Goal: Information Seeking & Learning: Find specific fact

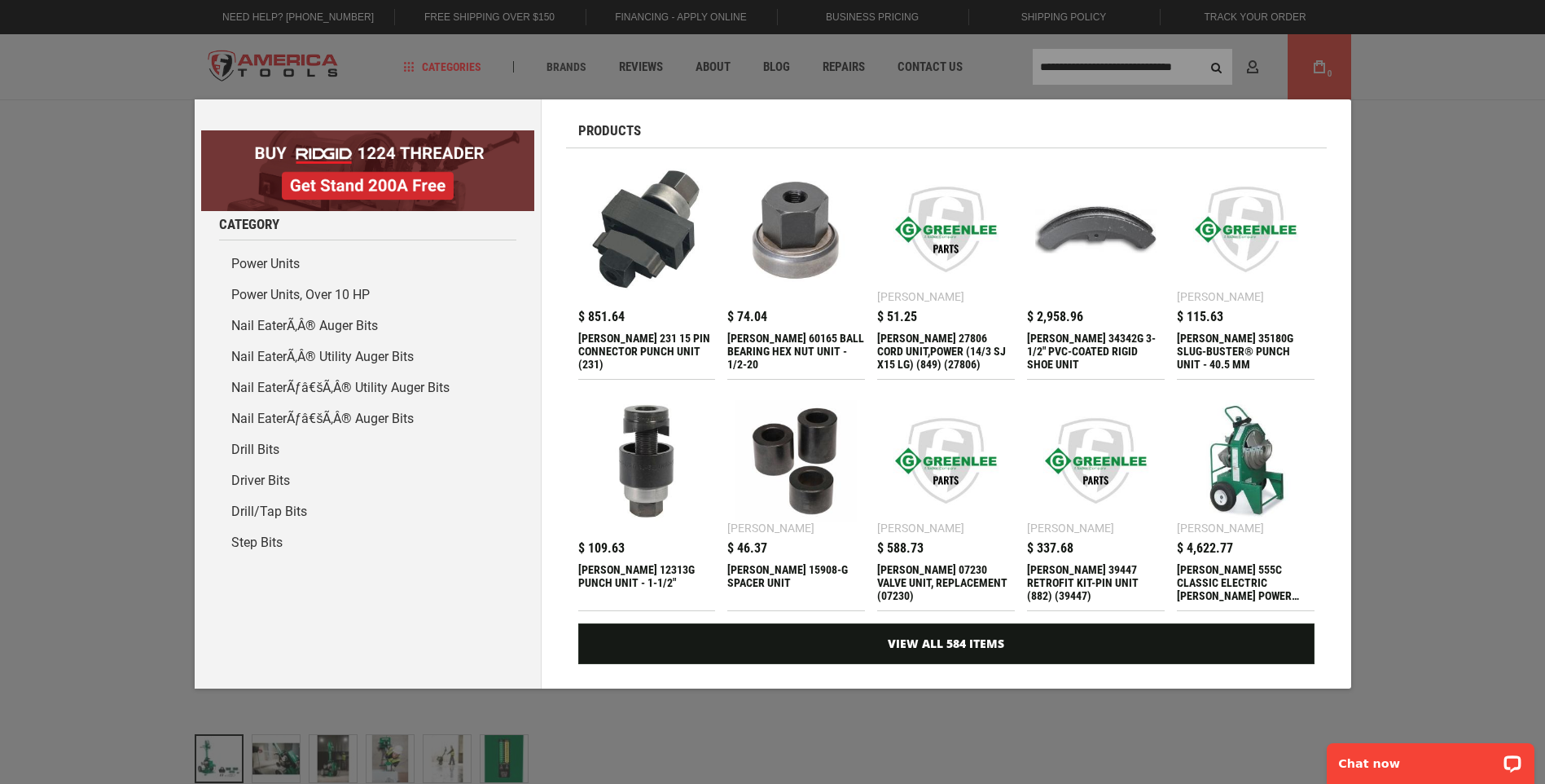
click at [1097, 49] on div "Marketing offer form" at bounding box center [772, 392] width 1545 height 784
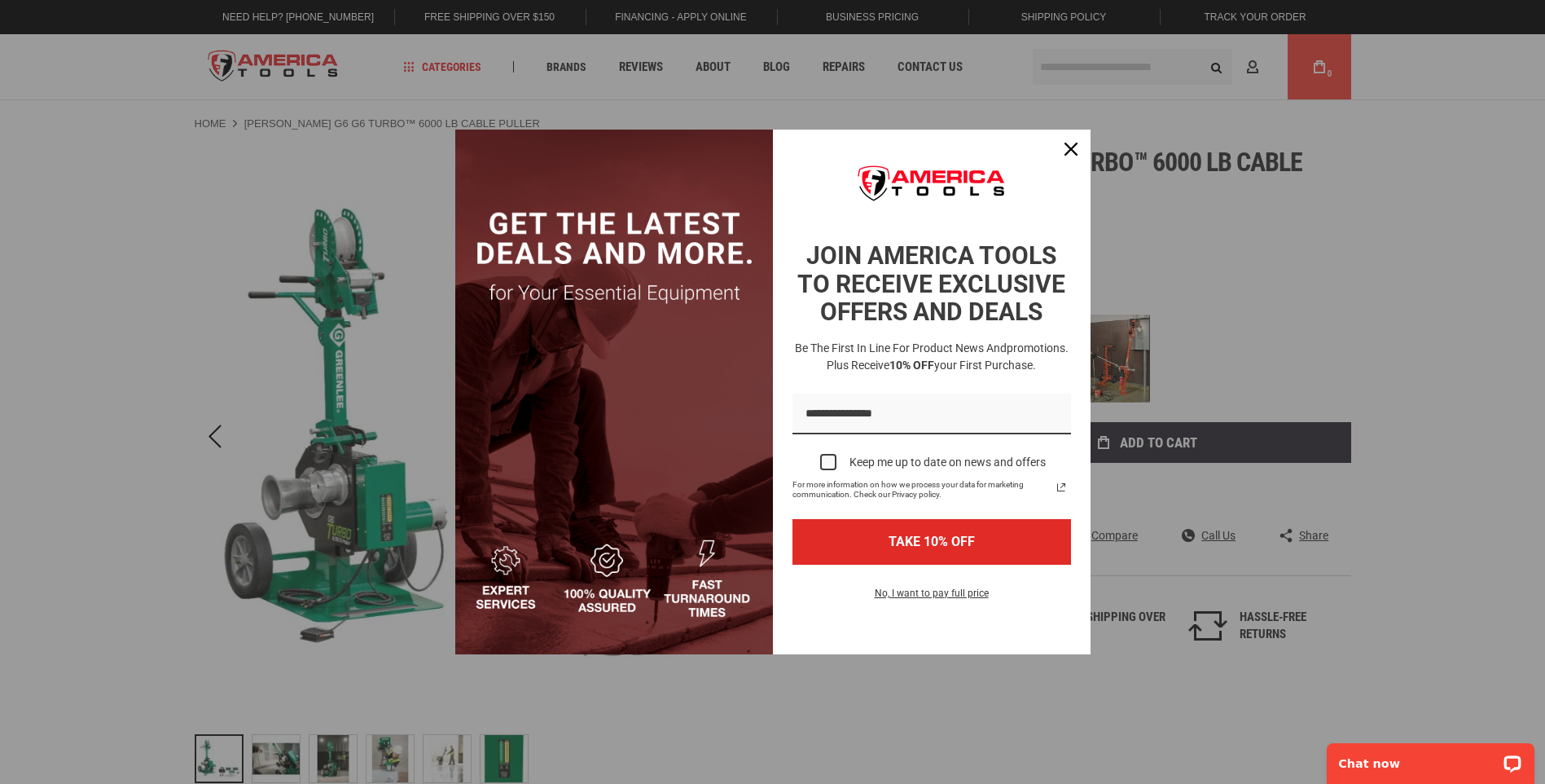
click at [1106, 72] on div "Marketing offer form" at bounding box center [772, 392] width 1545 height 784
drag, startPoint x: 1060, startPoint y: 149, endPoint x: 1069, endPoint y: 96, distance: 53.8
click at [1061, 149] on div "Close" at bounding box center [1070, 149] width 26 height 26
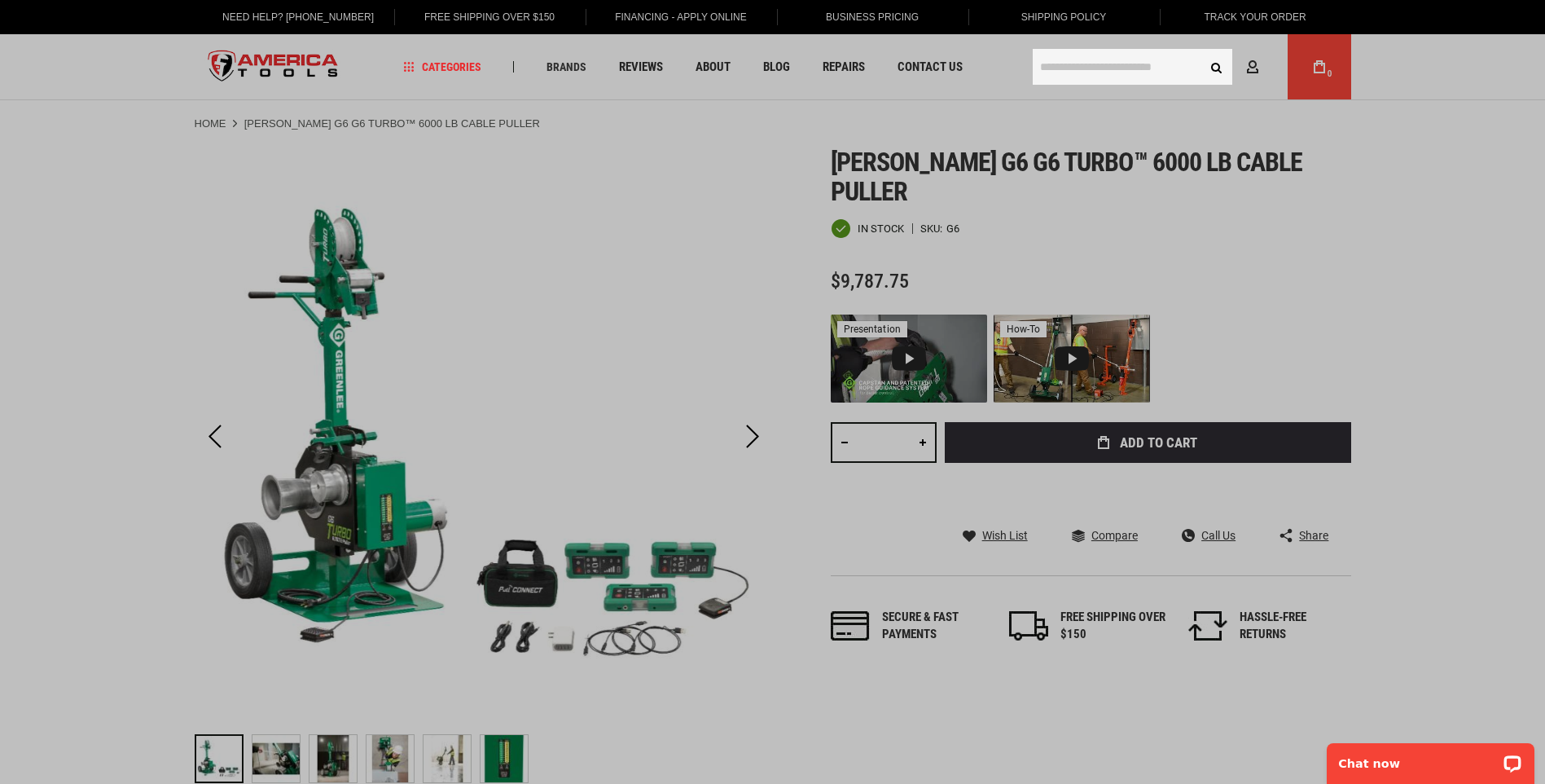
click at [1076, 67] on input "text" at bounding box center [1133, 66] width 200 height 36
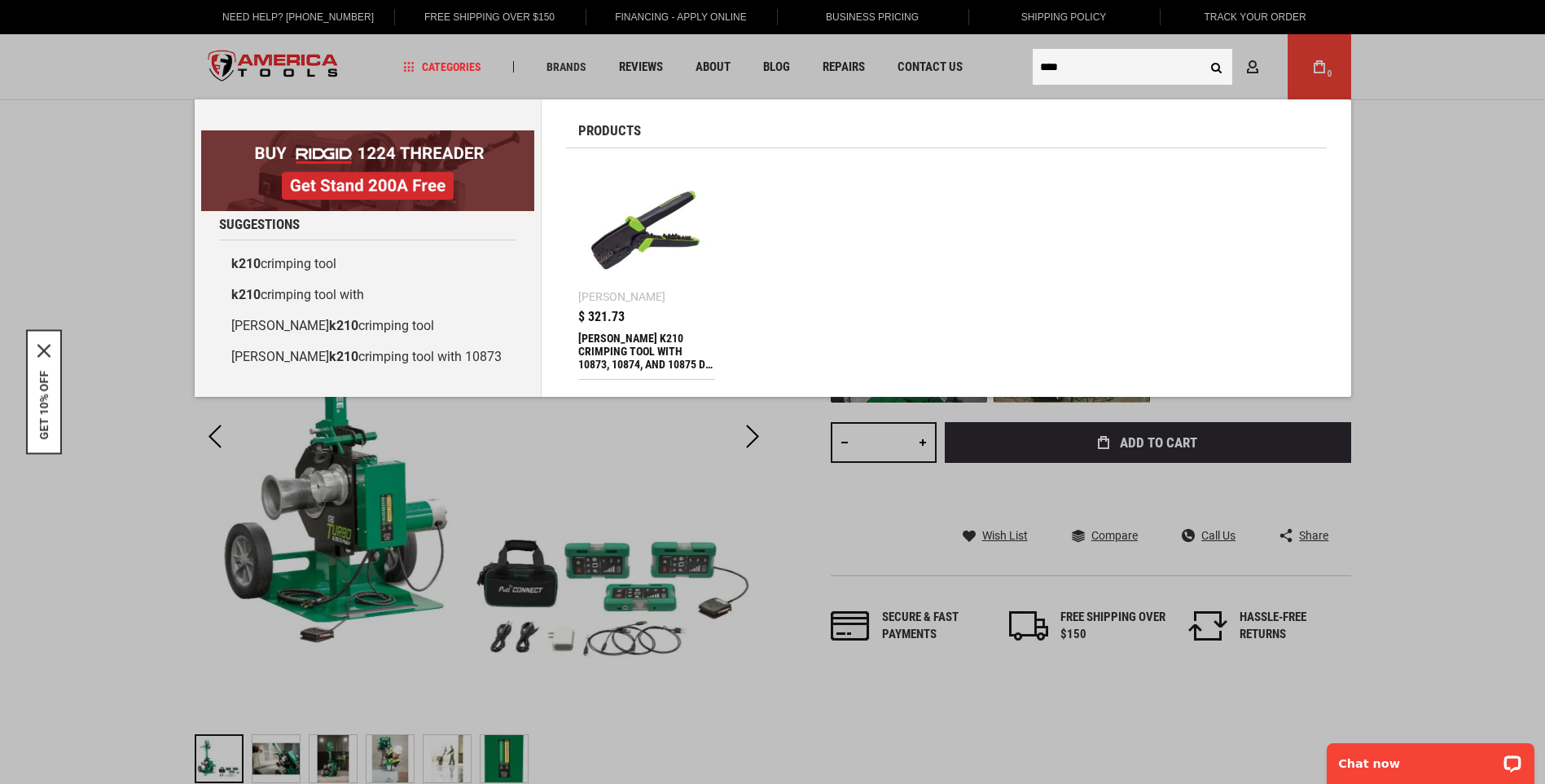
type input "****"
click at [676, 332] on div "[PERSON_NAME] K210 CRIMPING TOOL WITH 10873, 10874, AND 10875 DIE SETS" at bounding box center [647, 351] width 137 height 39
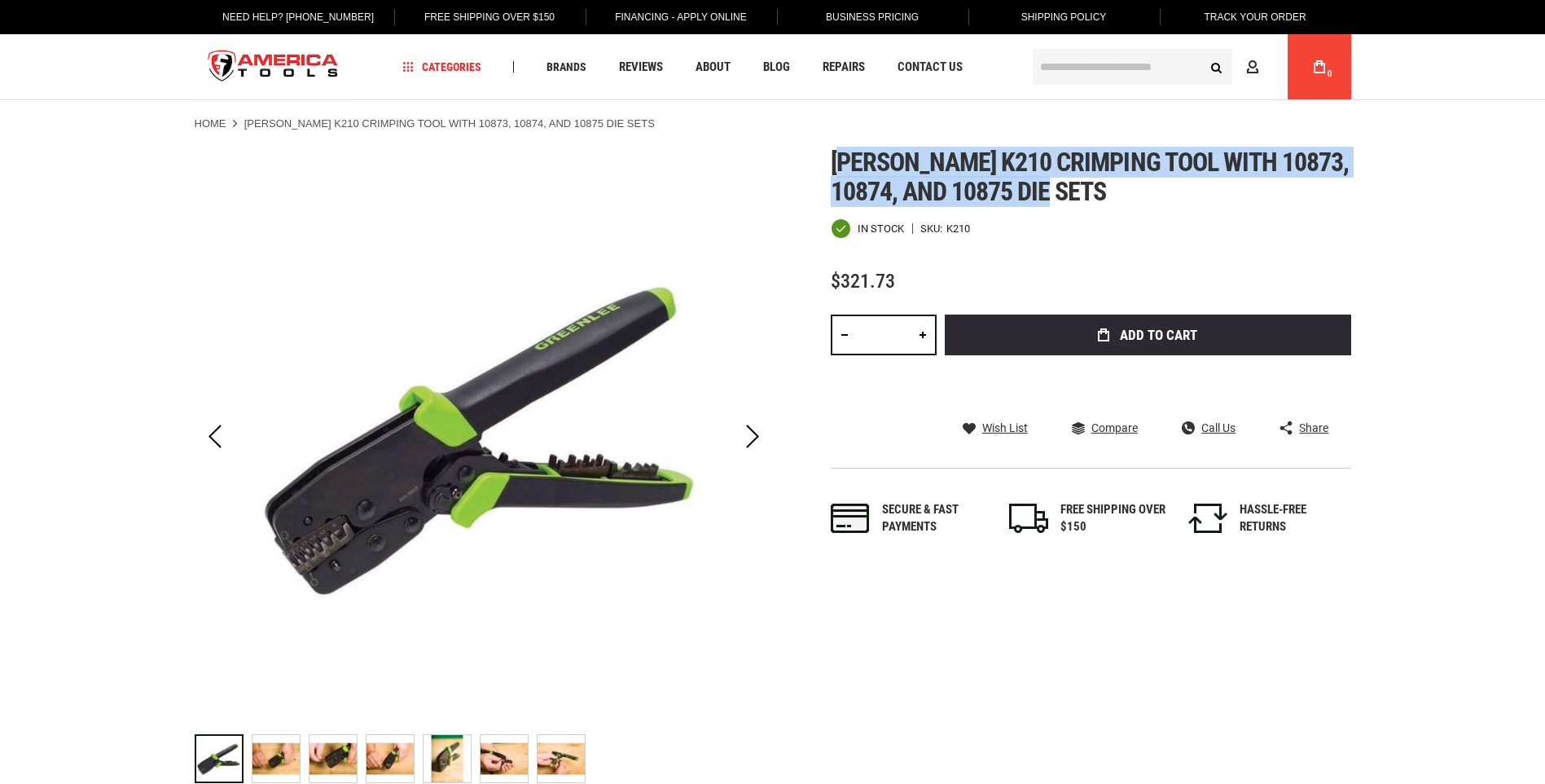
drag, startPoint x: 839, startPoint y: 153, endPoint x: 1136, endPoint y: 193, distance: 299.7
click at [1136, 193] on h1 "[PERSON_NAME] k210 crimping tool with 10873, 10874, and 10875 die sets" at bounding box center [1091, 176] width 521 height 59
drag, startPoint x: 1136, startPoint y: 193, endPoint x: 943, endPoint y: 176, distance: 193.7
click at [945, 176] on span "[PERSON_NAME] k210 crimping tool with 10873, 10874, and 10875 die sets" at bounding box center [1091, 177] width 519 height 61
drag, startPoint x: 833, startPoint y: 160, endPoint x: 1113, endPoint y: 197, distance: 282.4
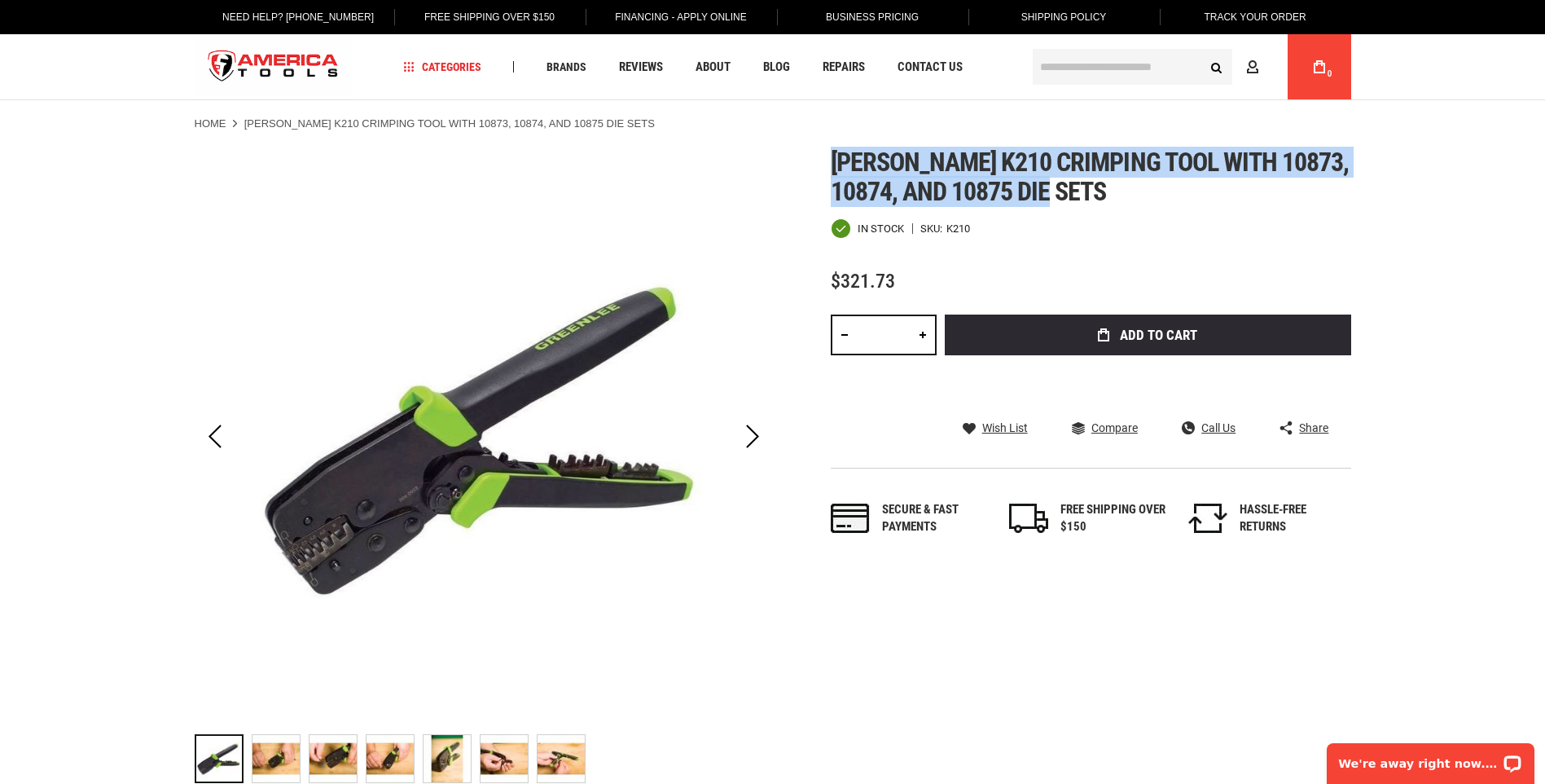
click at [1113, 197] on h1 "[PERSON_NAME] k210 crimping tool with 10873, 10874, and 10875 die sets" at bounding box center [1091, 176] width 521 height 59
copy span "[PERSON_NAME] k210 crimping tool with 10873, 10874, and 10875 die sets"
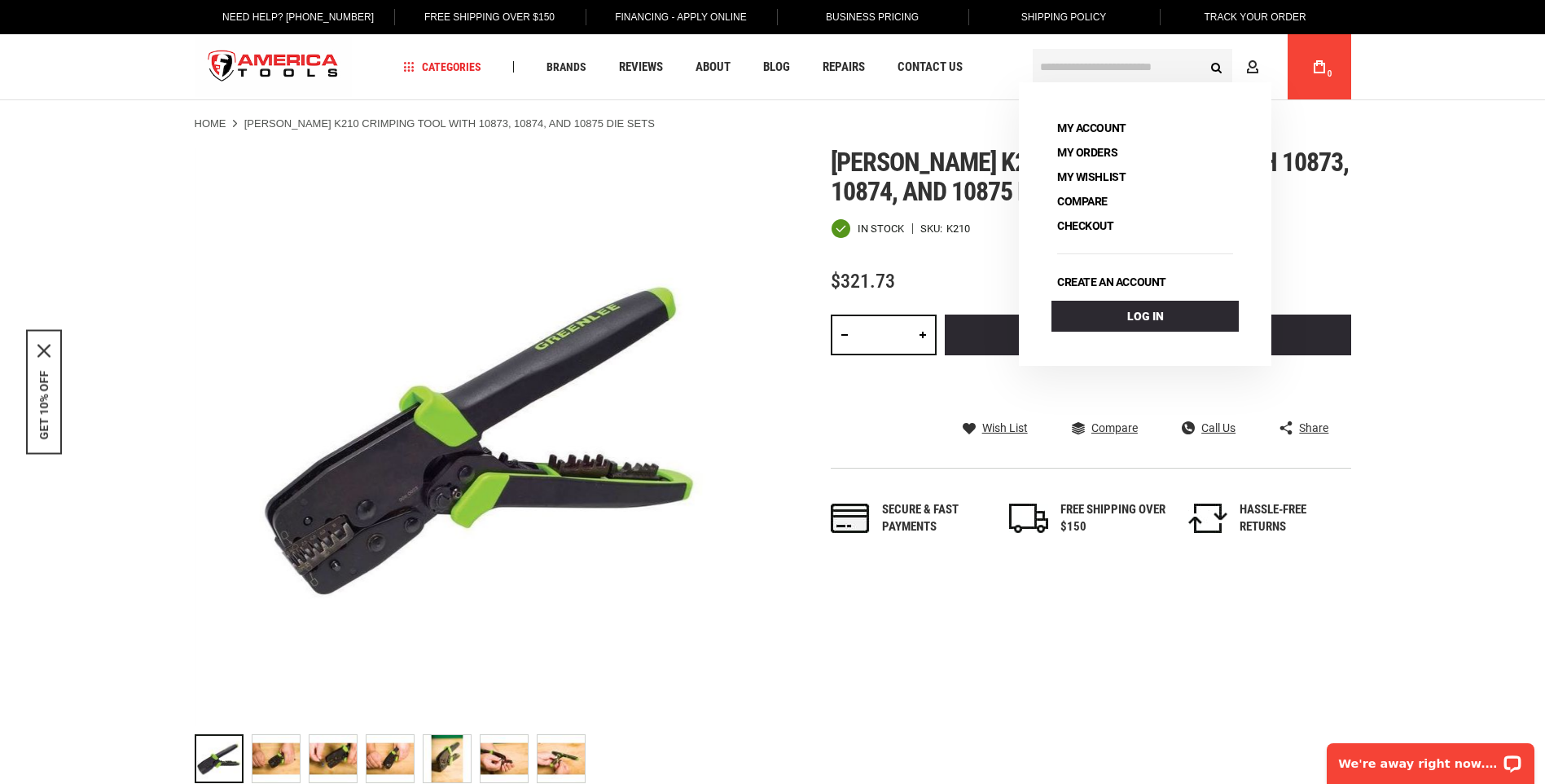
click at [1152, 61] on input "text" at bounding box center [1133, 66] width 200 height 36
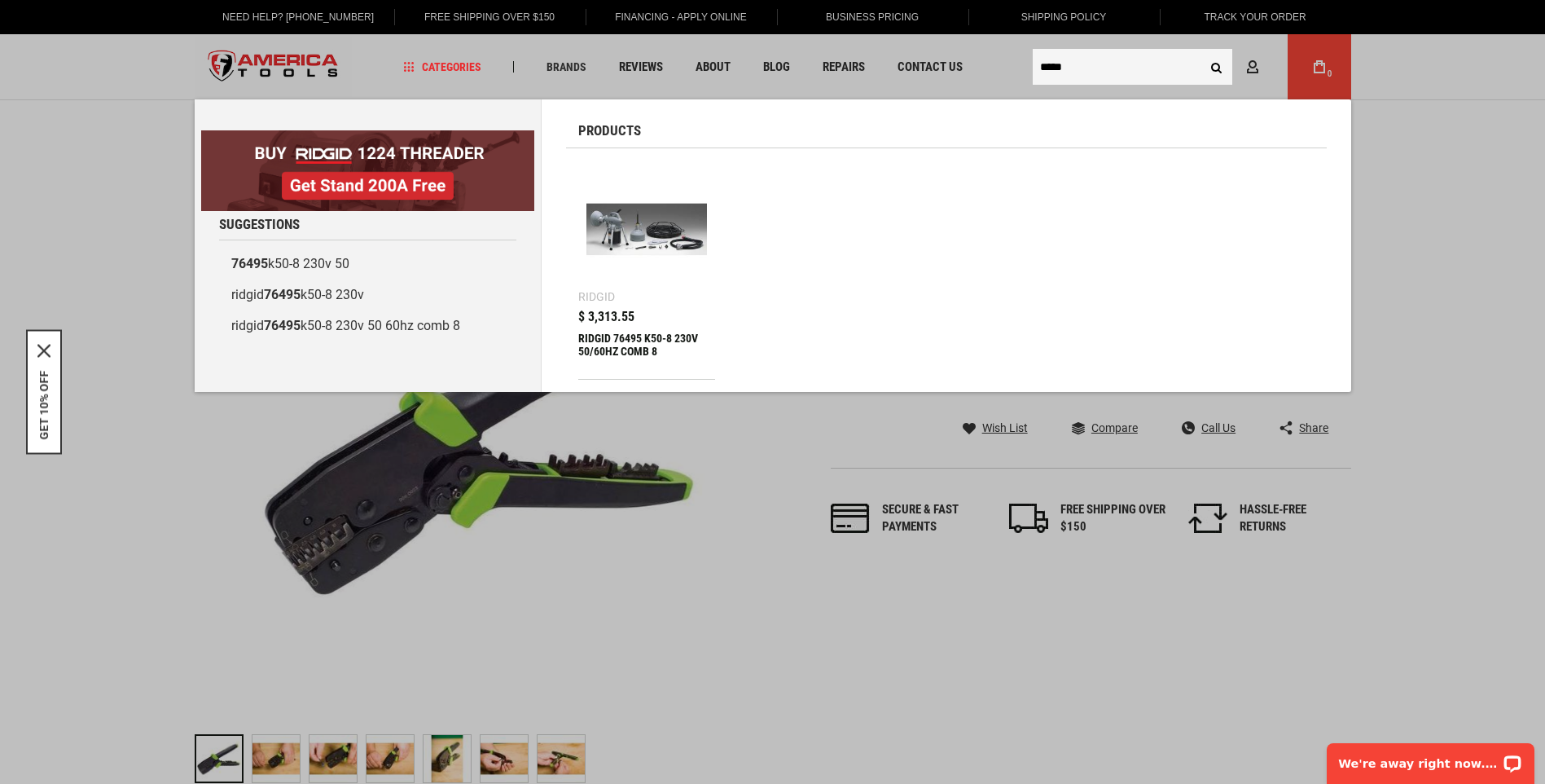
type input "*****"
click at [616, 350] on div "RIDGID 76495 K50-8 230V 50/60HZ COMB 8" at bounding box center [647, 351] width 137 height 39
